Goal: Task Accomplishment & Management: Manage account settings

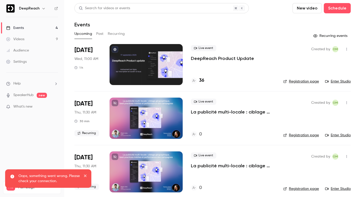
click at [240, 58] on p "DeepReach Product Update" at bounding box center [222, 58] width 63 height 6
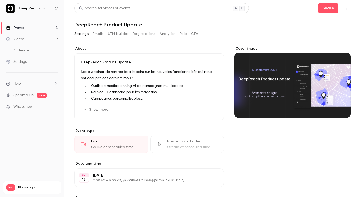
click at [141, 36] on button "Registrations" at bounding box center [143, 34] width 23 height 8
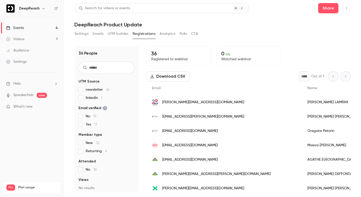
click at [166, 76] on button "Download CSV" at bounding box center [168, 76] width 43 height 10
